Goal: Task Accomplishment & Management: Use online tool/utility

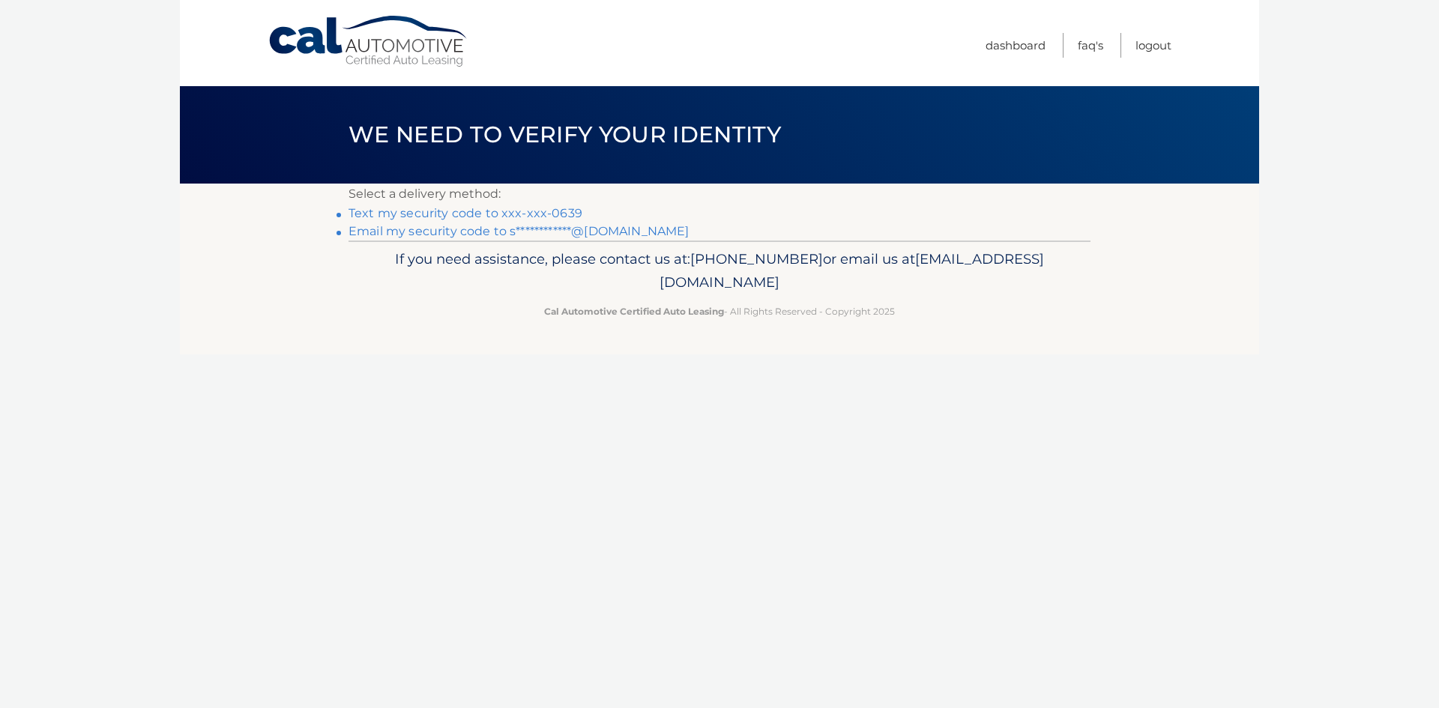
click at [554, 212] on link "Text my security code to xxx-xxx-0639" at bounding box center [465, 213] width 234 height 14
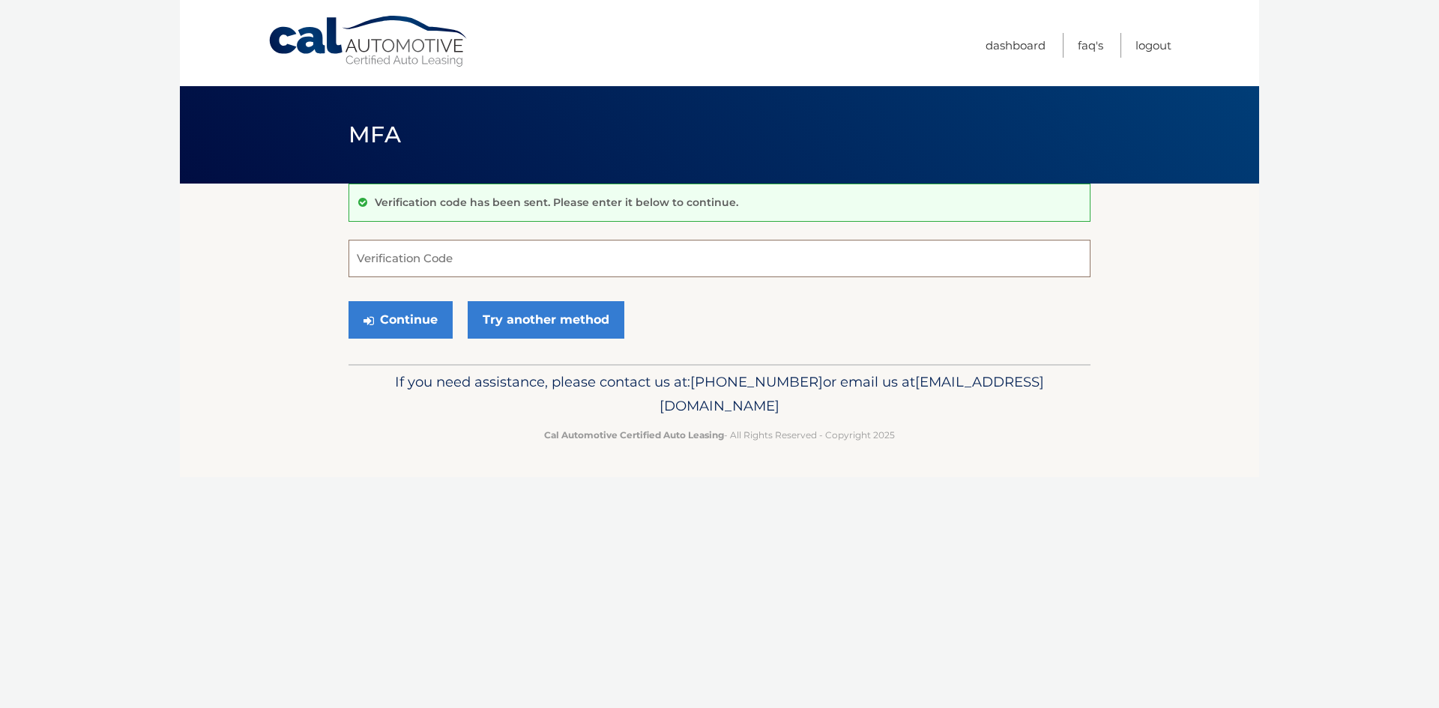
click at [420, 253] on input "Verification Code" at bounding box center [719, 258] width 742 height 37
type input "775111"
click at [393, 324] on button "Continue" at bounding box center [400, 319] width 104 height 37
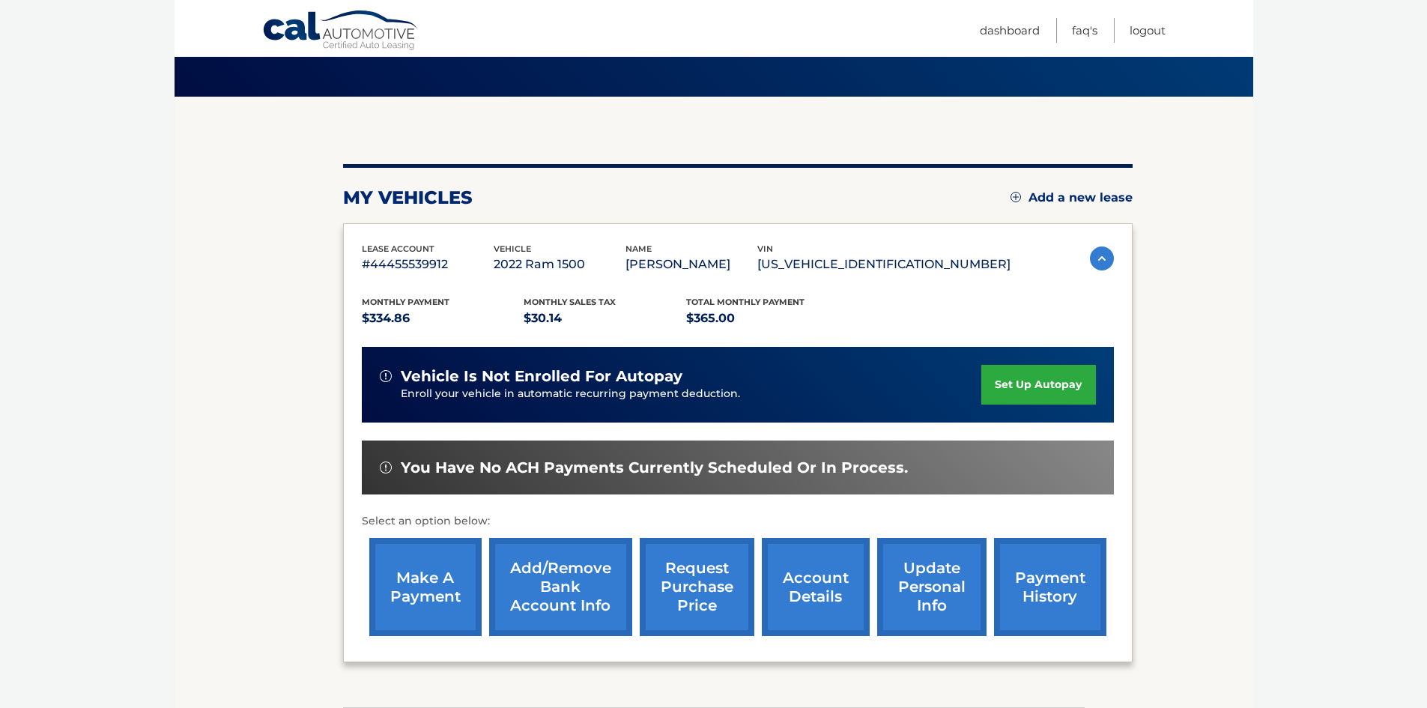
scroll to position [200, 0]
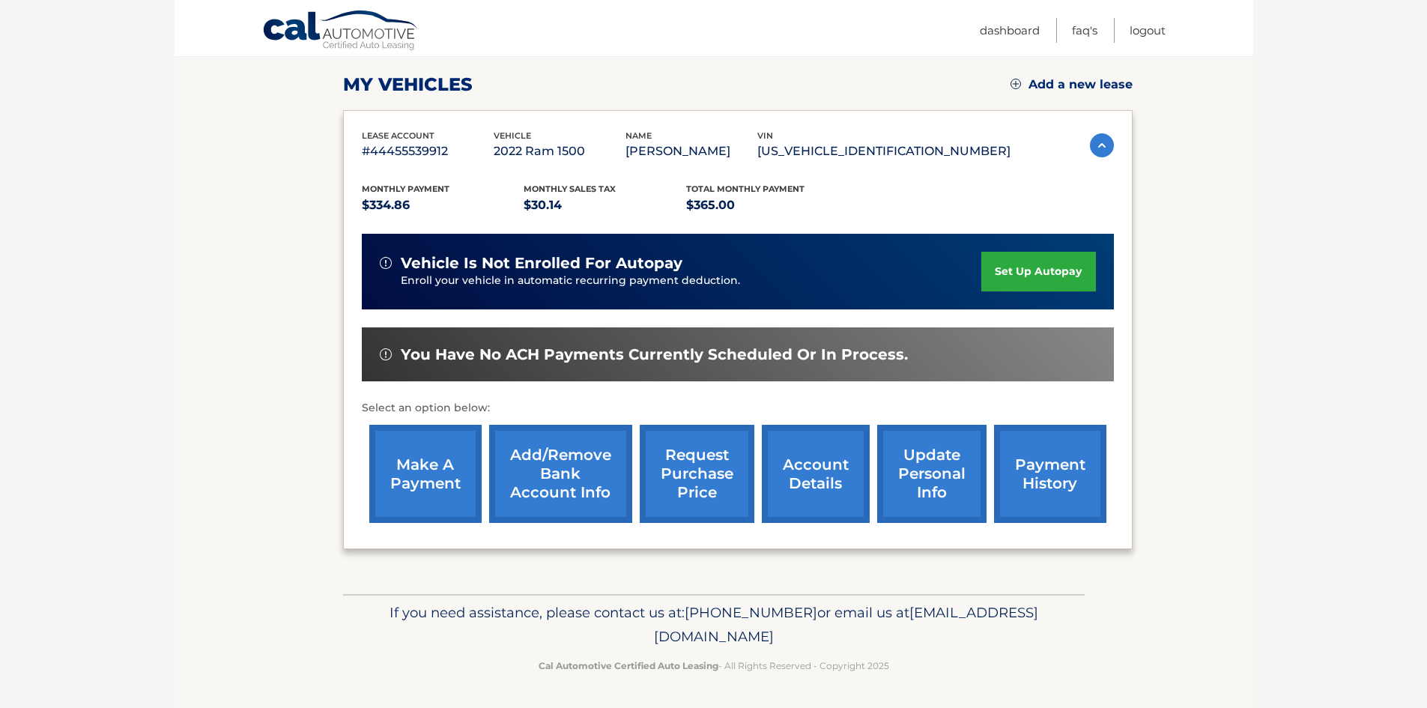
click at [445, 456] on link "make a payment" at bounding box center [425, 474] width 112 height 98
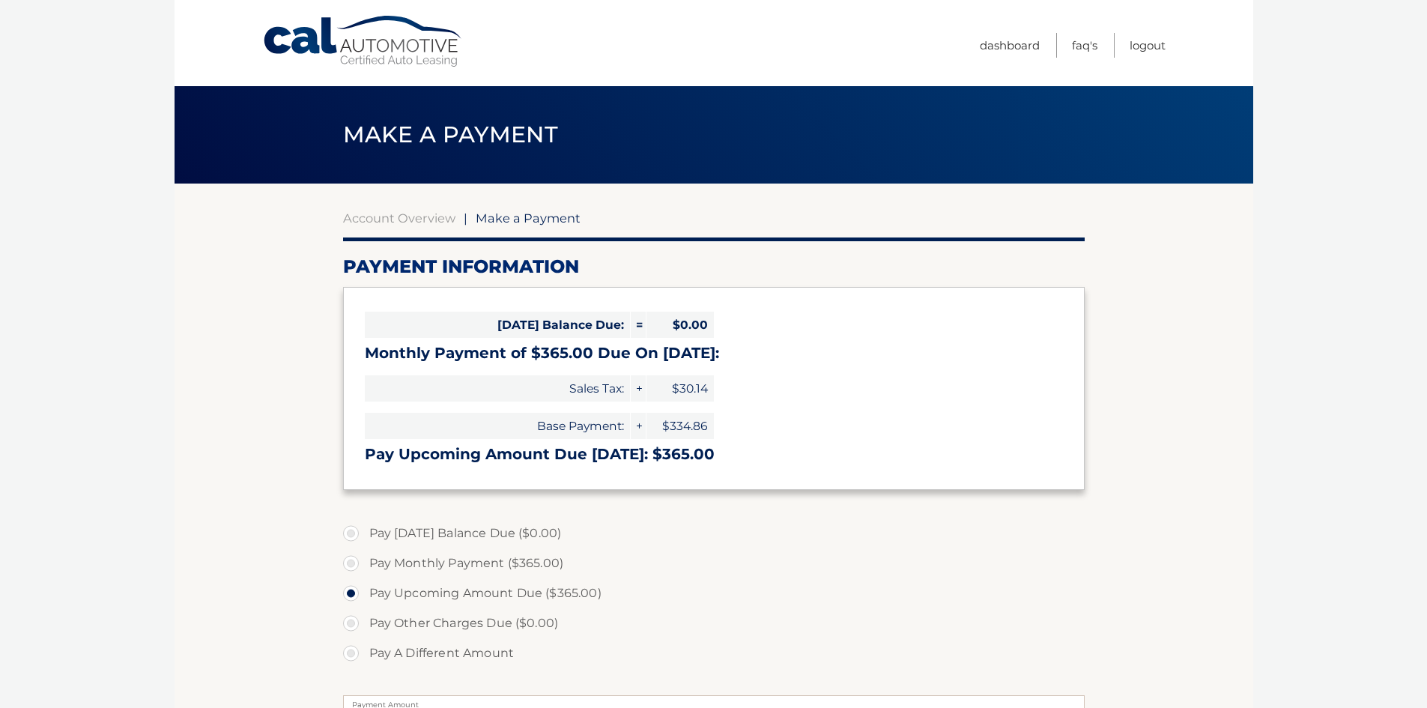
select select "MDQ4MjIxMGEtYzFlMi00YTIyLWEzM2YtNGQzNDZlNjVlZWQz"
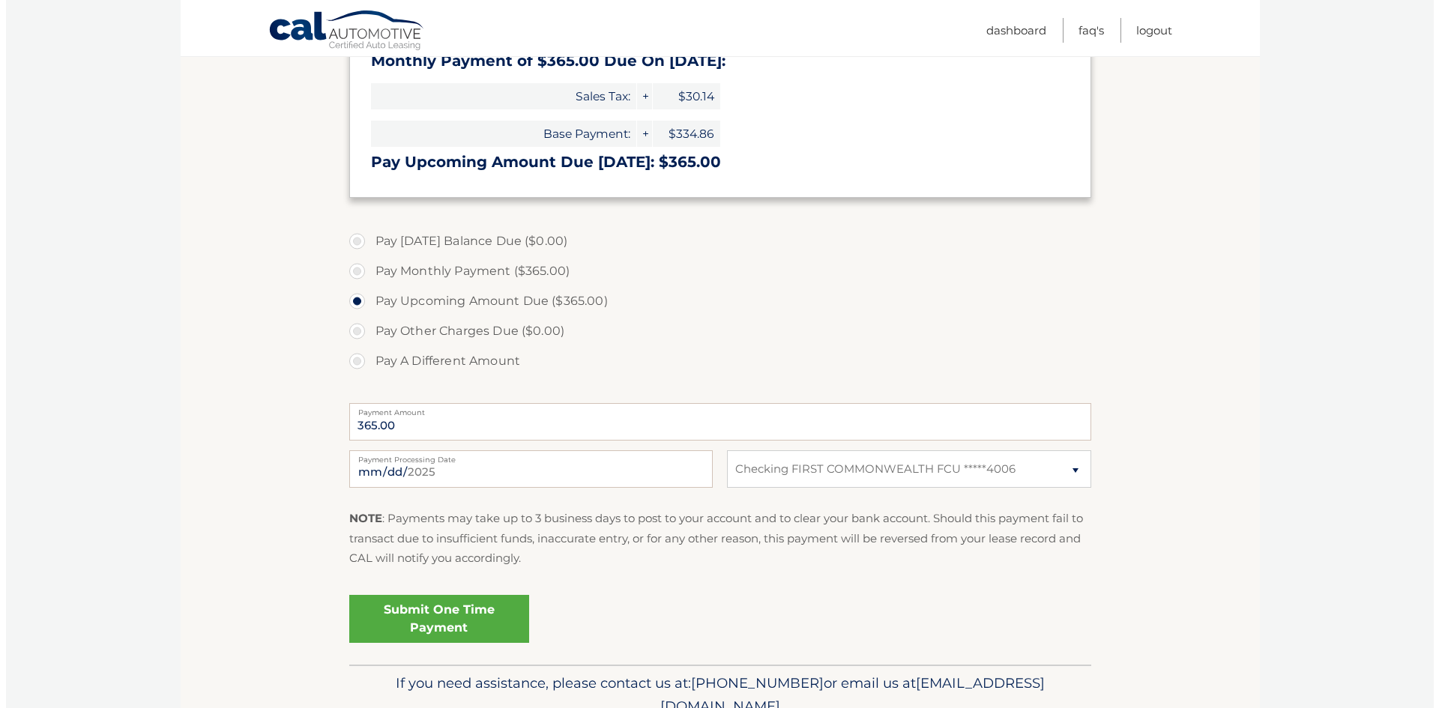
scroll to position [300, 0]
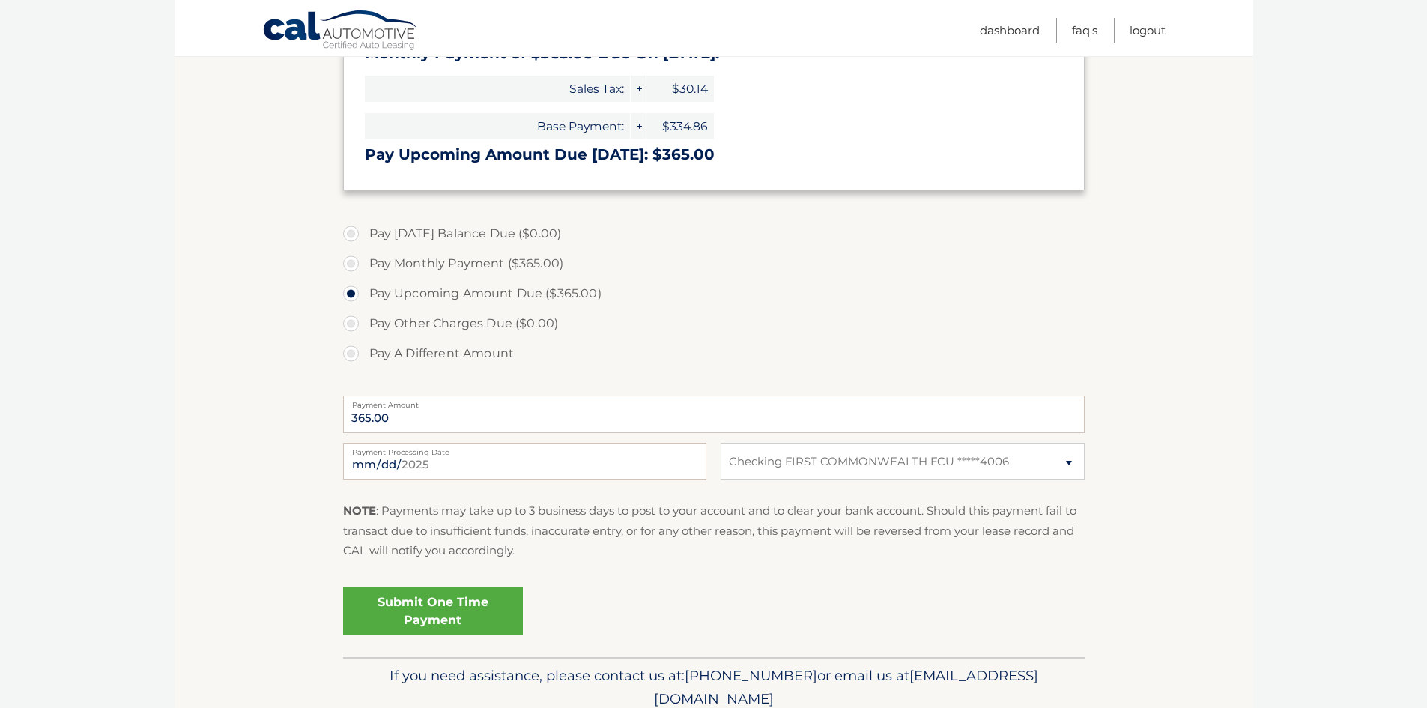
click at [414, 608] on link "Submit One Time Payment" at bounding box center [433, 611] width 180 height 48
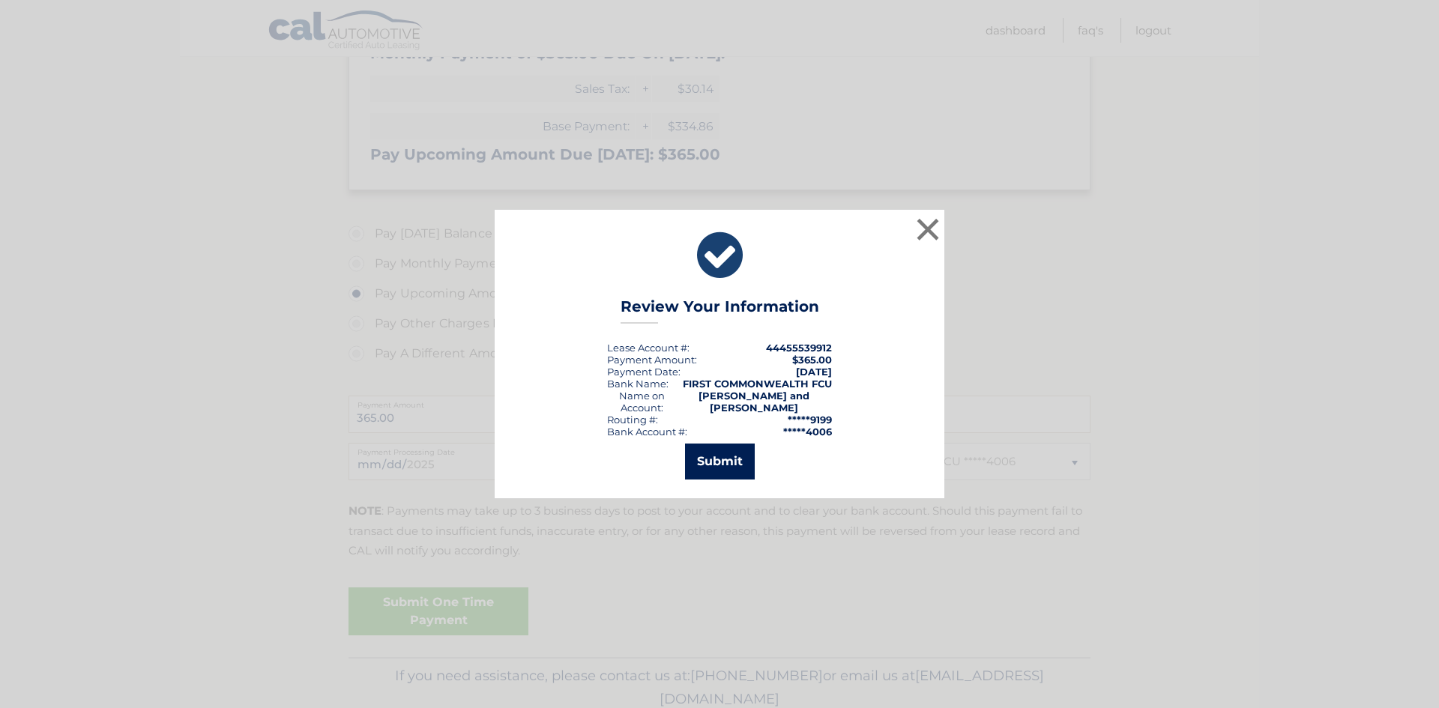
click at [735, 462] on button "Submit" at bounding box center [720, 462] width 70 height 36
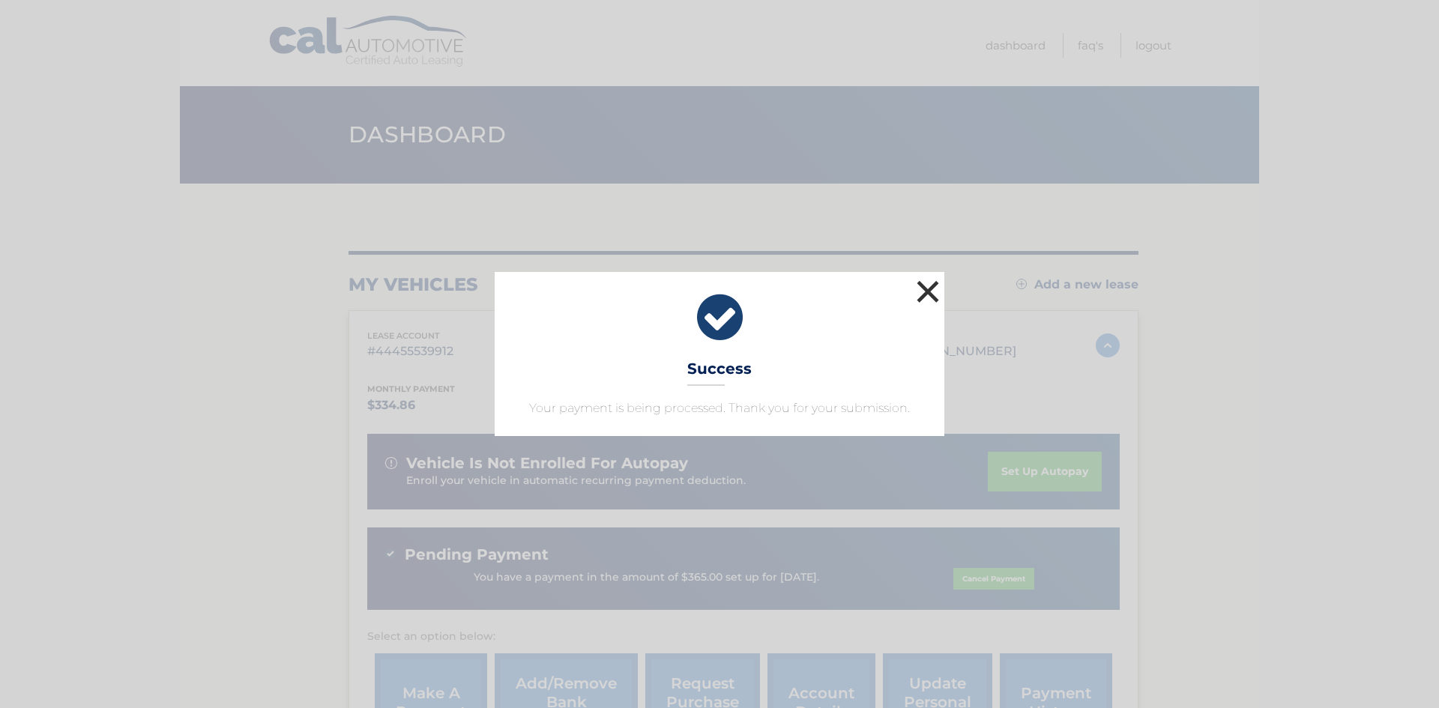
click at [929, 299] on button "×" at bounding box center [928, 291] width 30 height 30
